Goal: Information Seeking & Learning: Learn about a topic

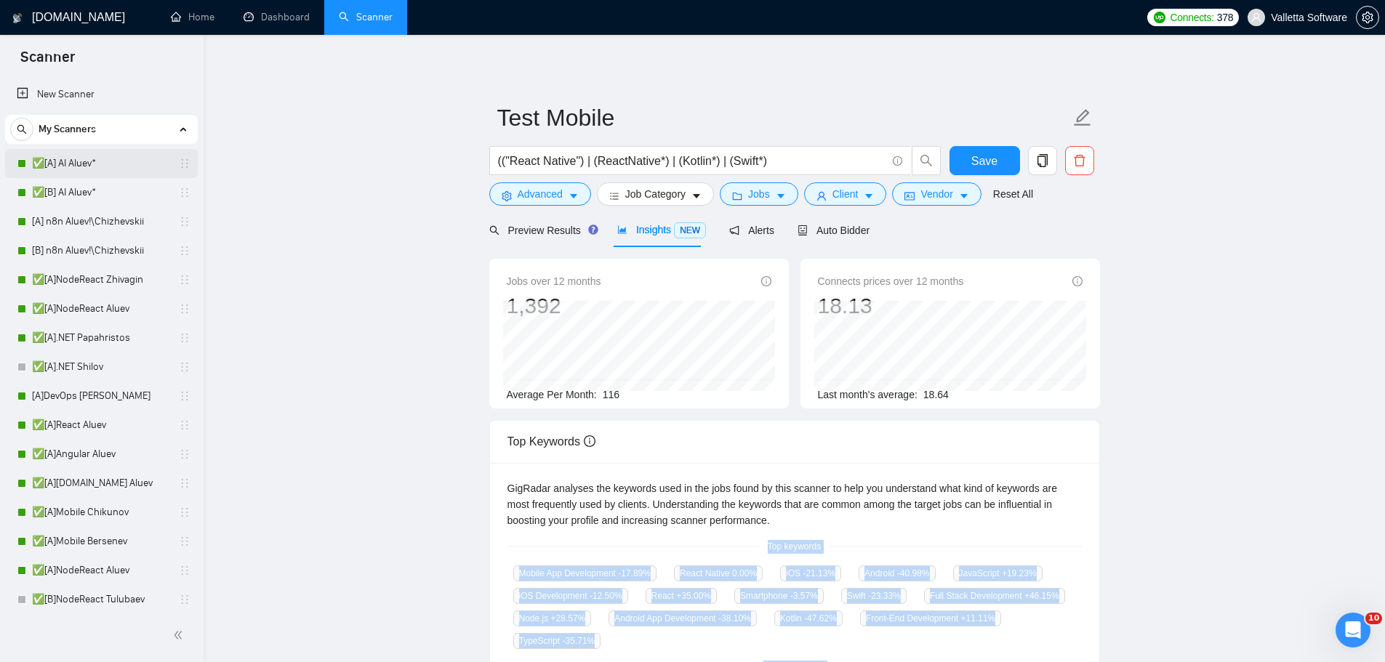
click at [113, 171] on link "✅[A] AI Aluev*" at bounding box center [101, 163] width 138 height 29
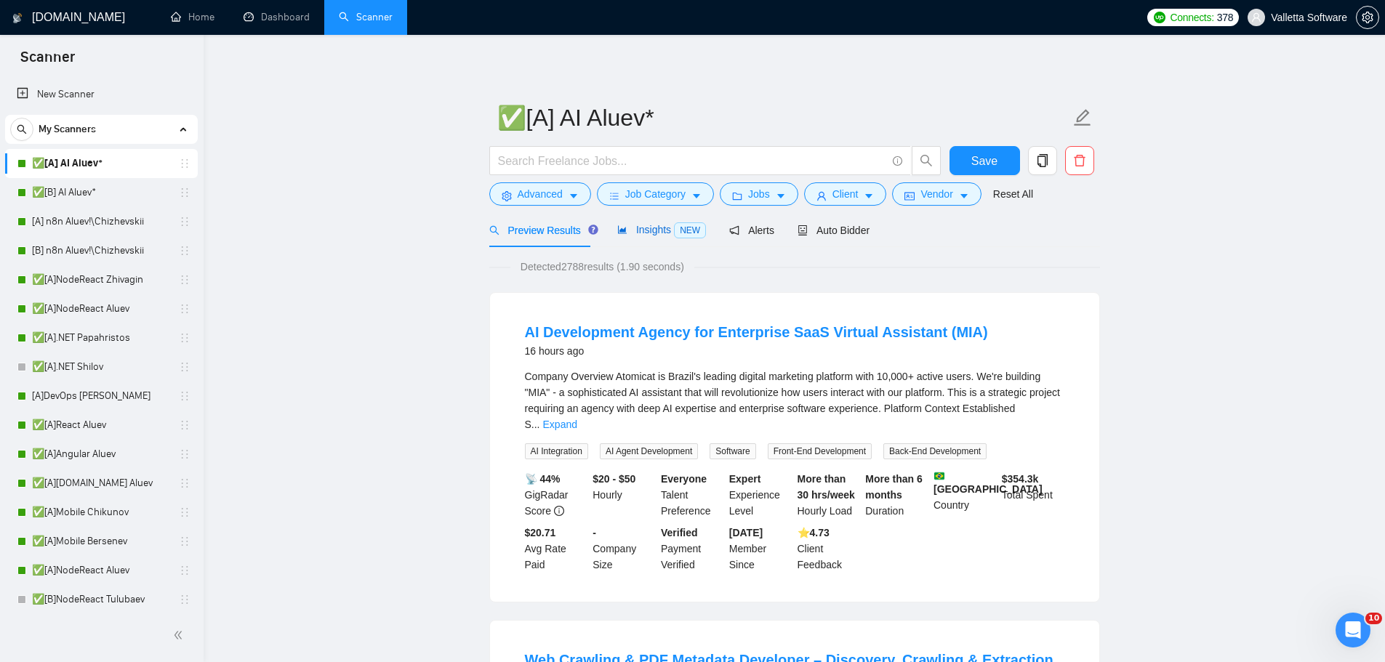
click at [634, 224] on span "Insights NEW" at bounding box center [661, 230] width 89 height 12
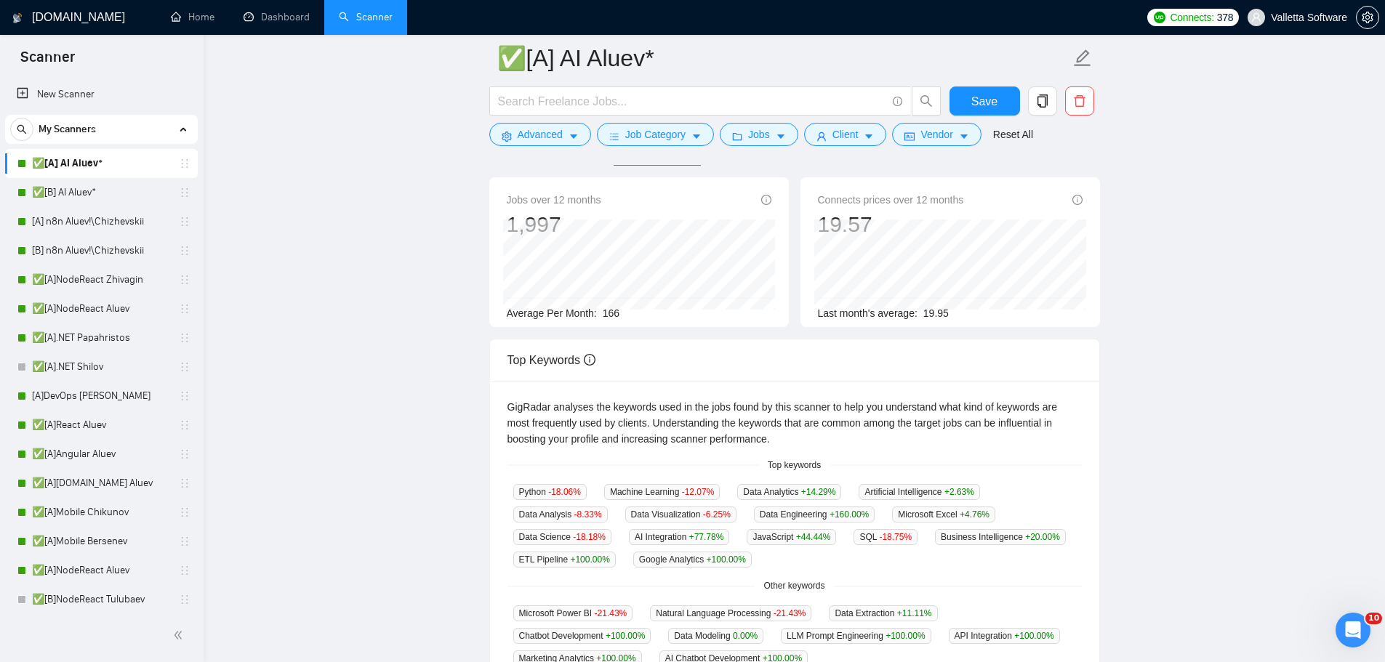
scroll to position [291, 0]
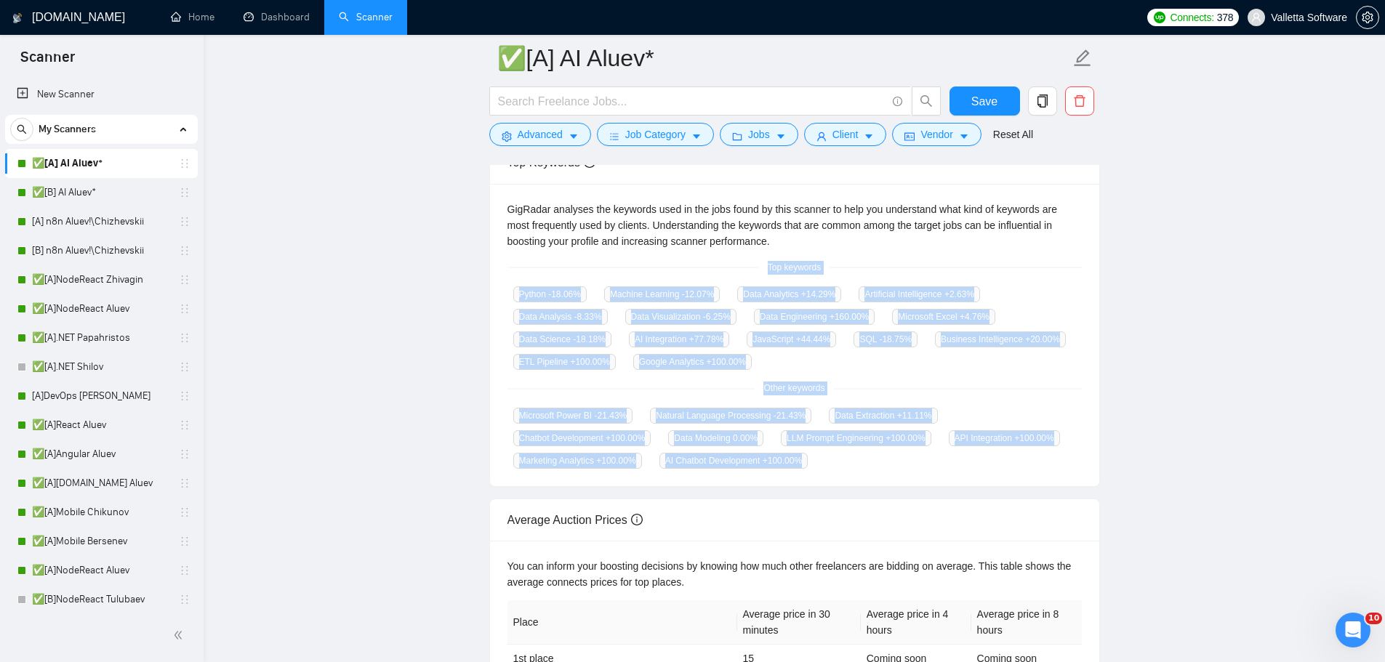
drag, startPoint x: 766, startPoint y: 254, endPoint x: 811, endPoint y: 459, distance: 209.9
click at [812, 459] on div "GigRadar analyses the keywords used in the jobs found by this scanner to help y…" at bounding box center [794, 335] width 609 height 303
copy div "Top keywords Python -18.06 % Machine Learning -12.07 % Data Analytics +14.29 % …"
